Goal: Task Accomplishment & Management: Manage account settings

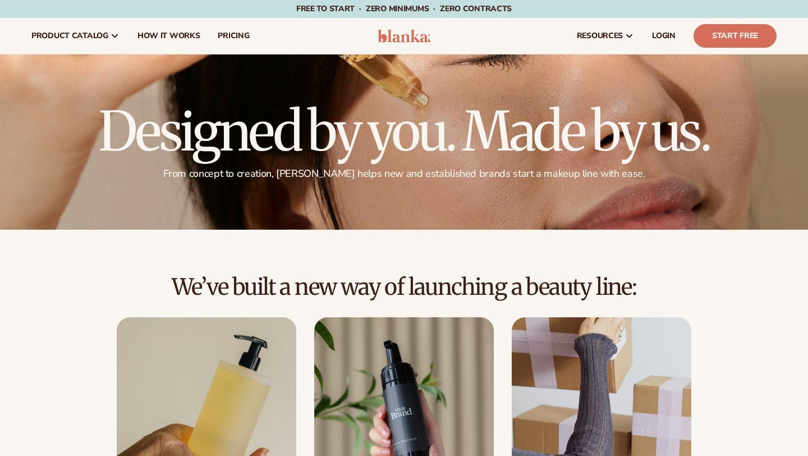
click at [657, 34] on span "LOGIN" at bounding box center [664, 35] width 24 height 9
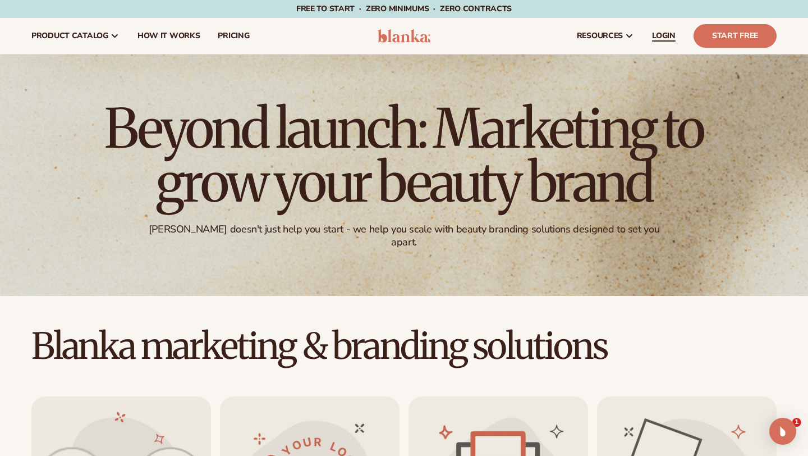
click at [663, 34] on span "LOGIN" at bounding box center [664, 35] width 24 height 9
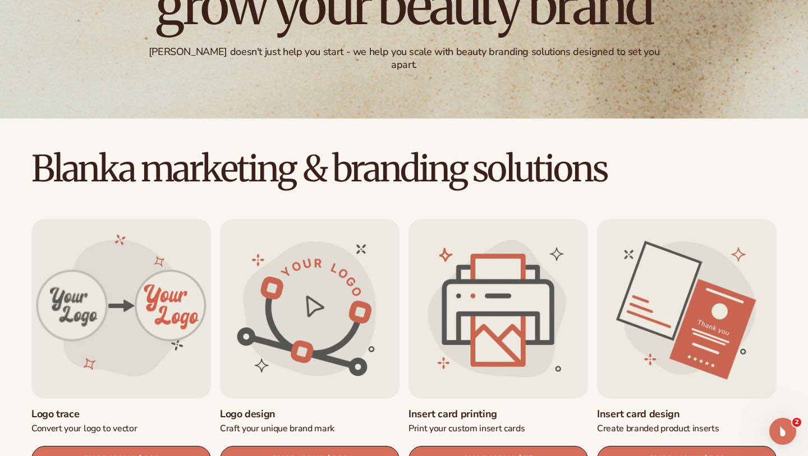
scroll to position [217, 0]
